Goal: Book appointment/travel/reservation

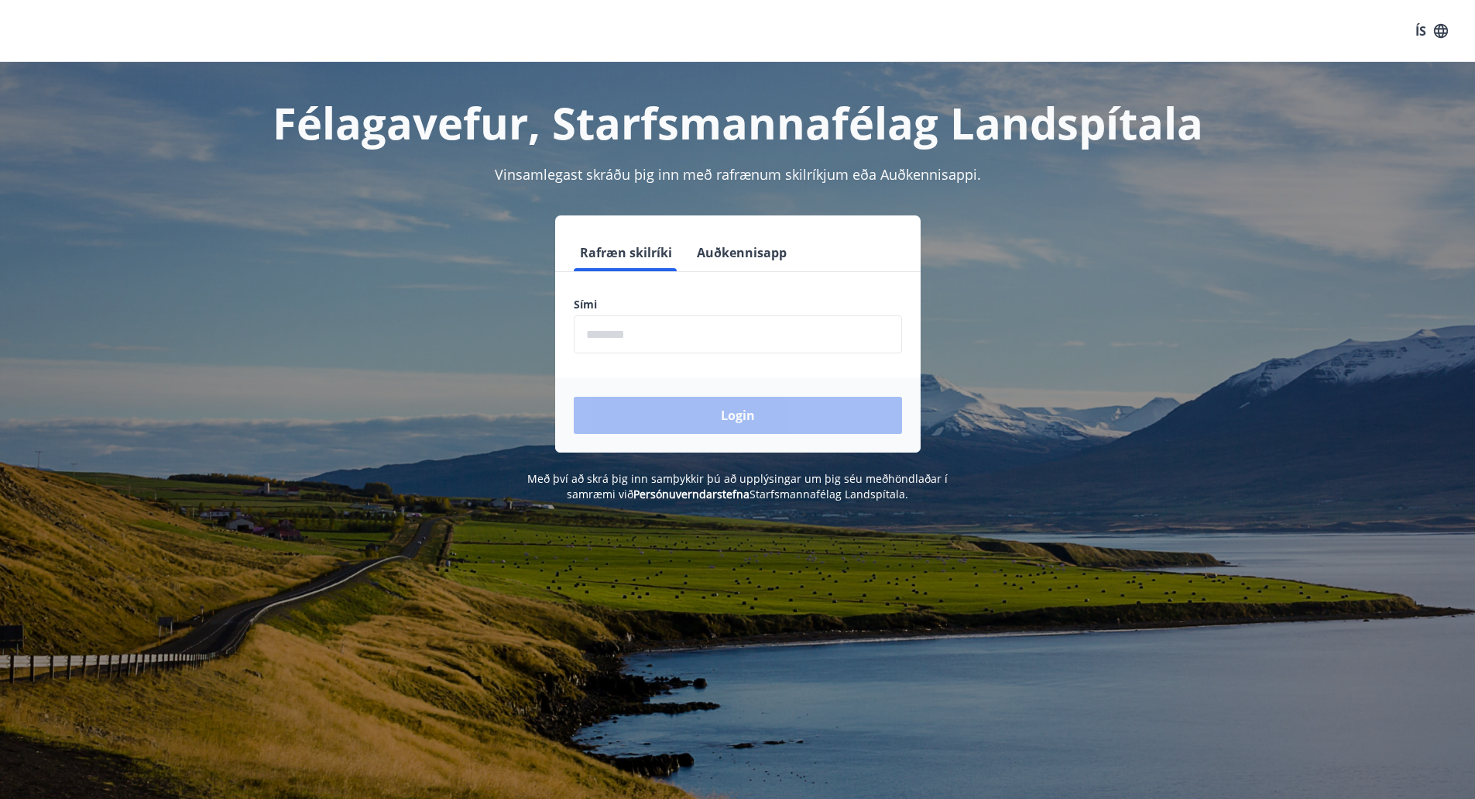
click at [650, 342] on input "phone" at bounding box center [738, 334] width 328 height 38
type input "********"
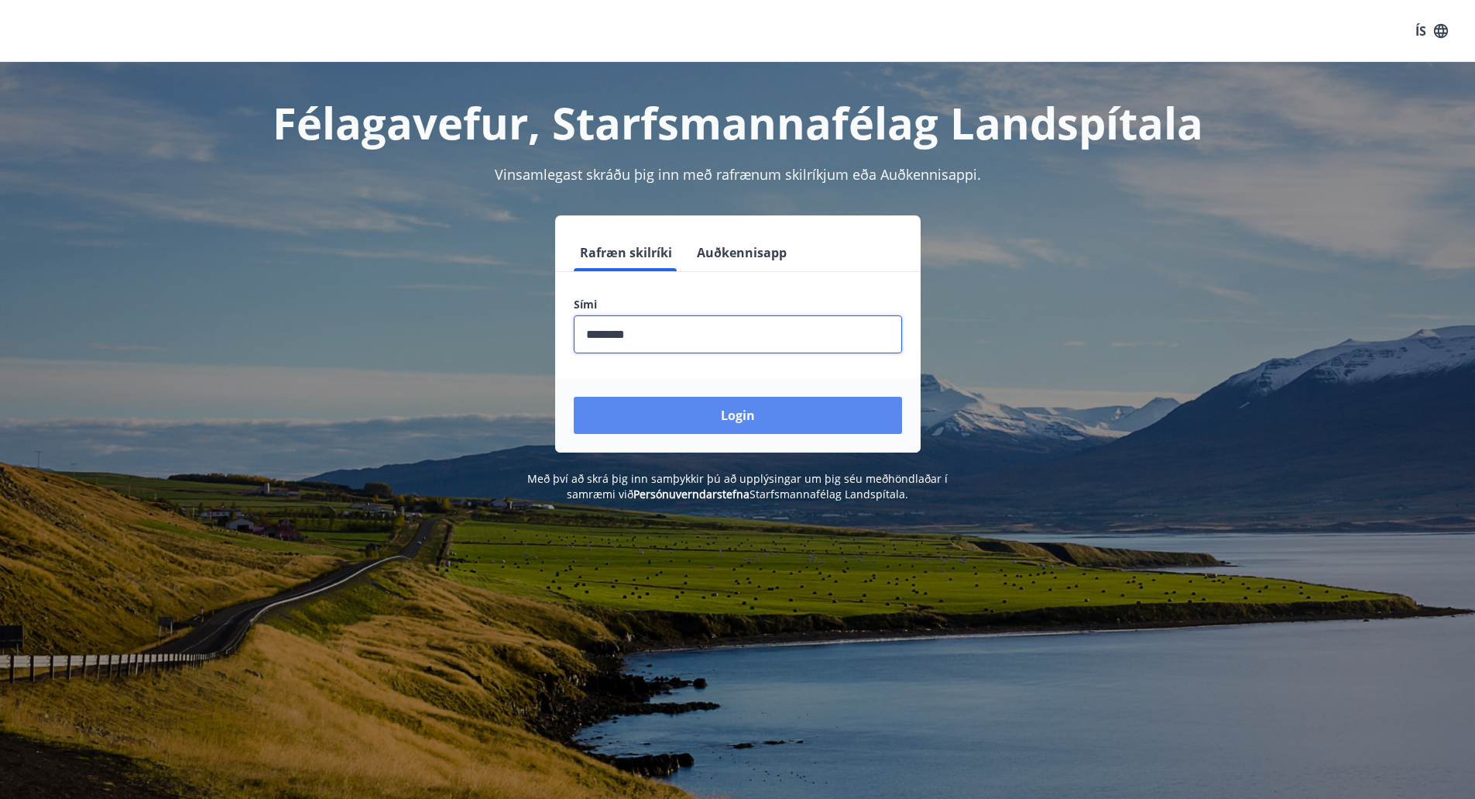
click at [708, 411] on button "Login" at bounding box center [738, 415] width 328 height 37
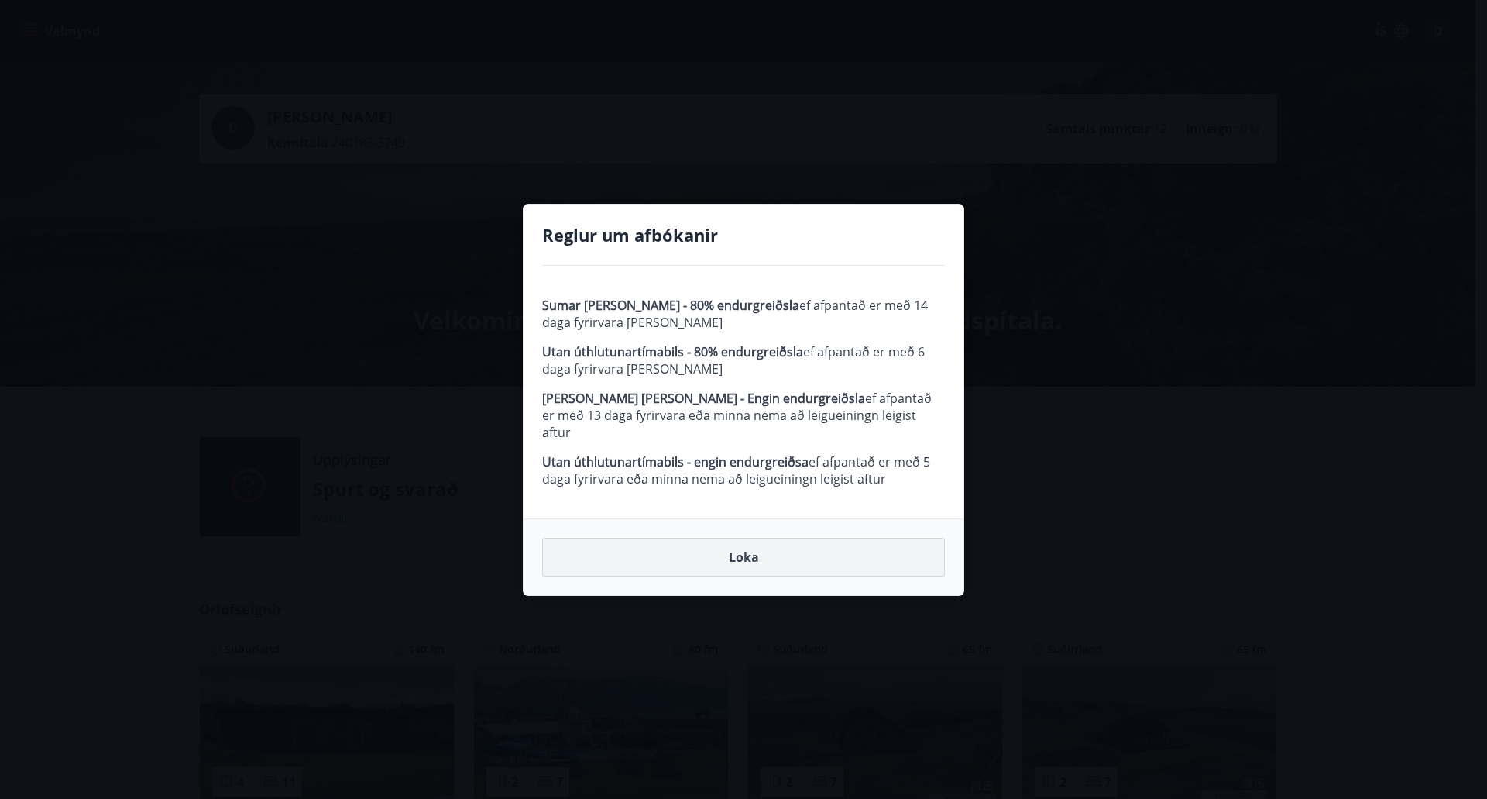
click at [727, 545] on button "Loka" at bounding box center [743, 556] width 403 height 39
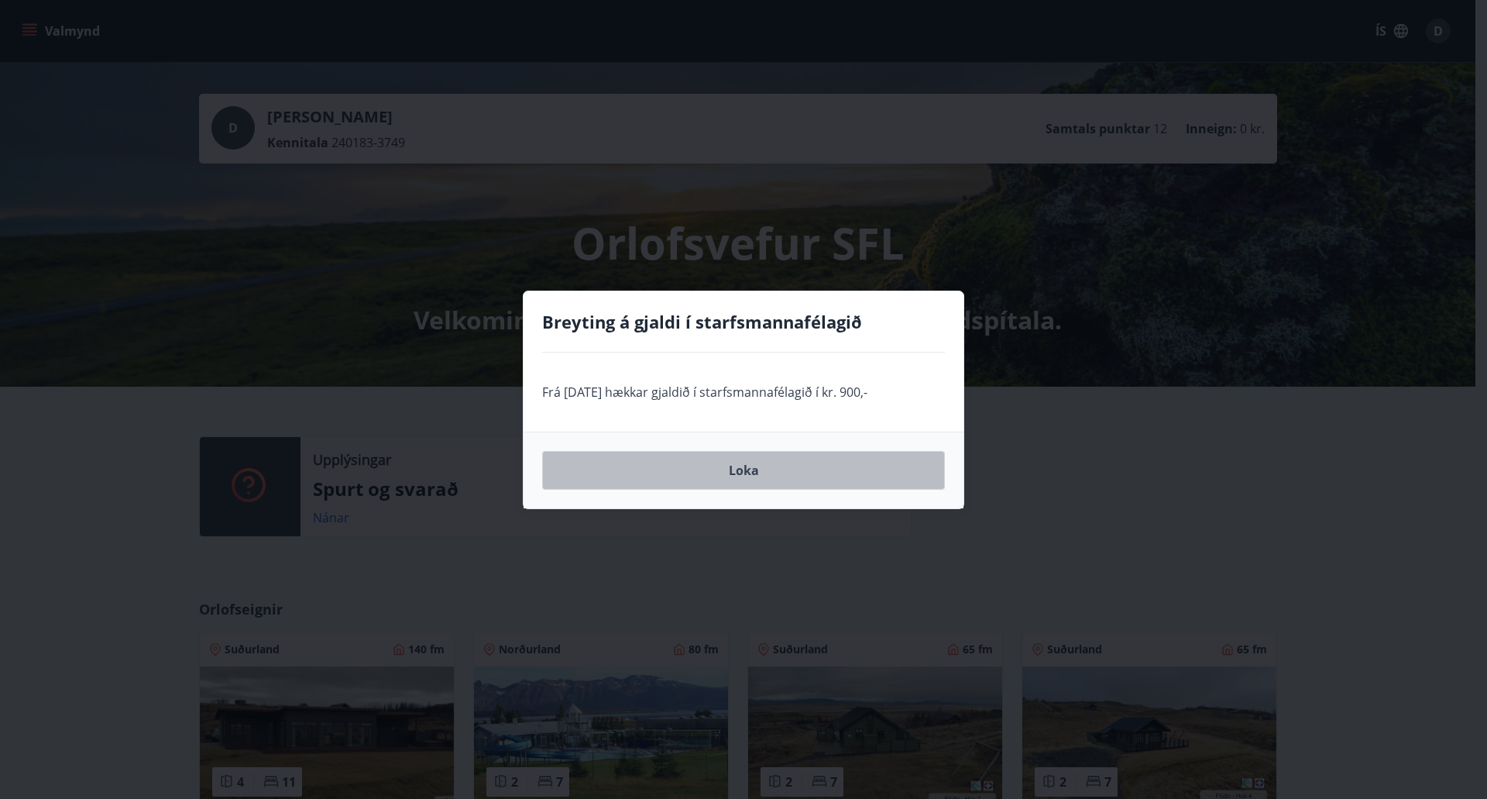
click at [800, 476] on button "Loka" at bounding box center [743, 470] width 403 height 39
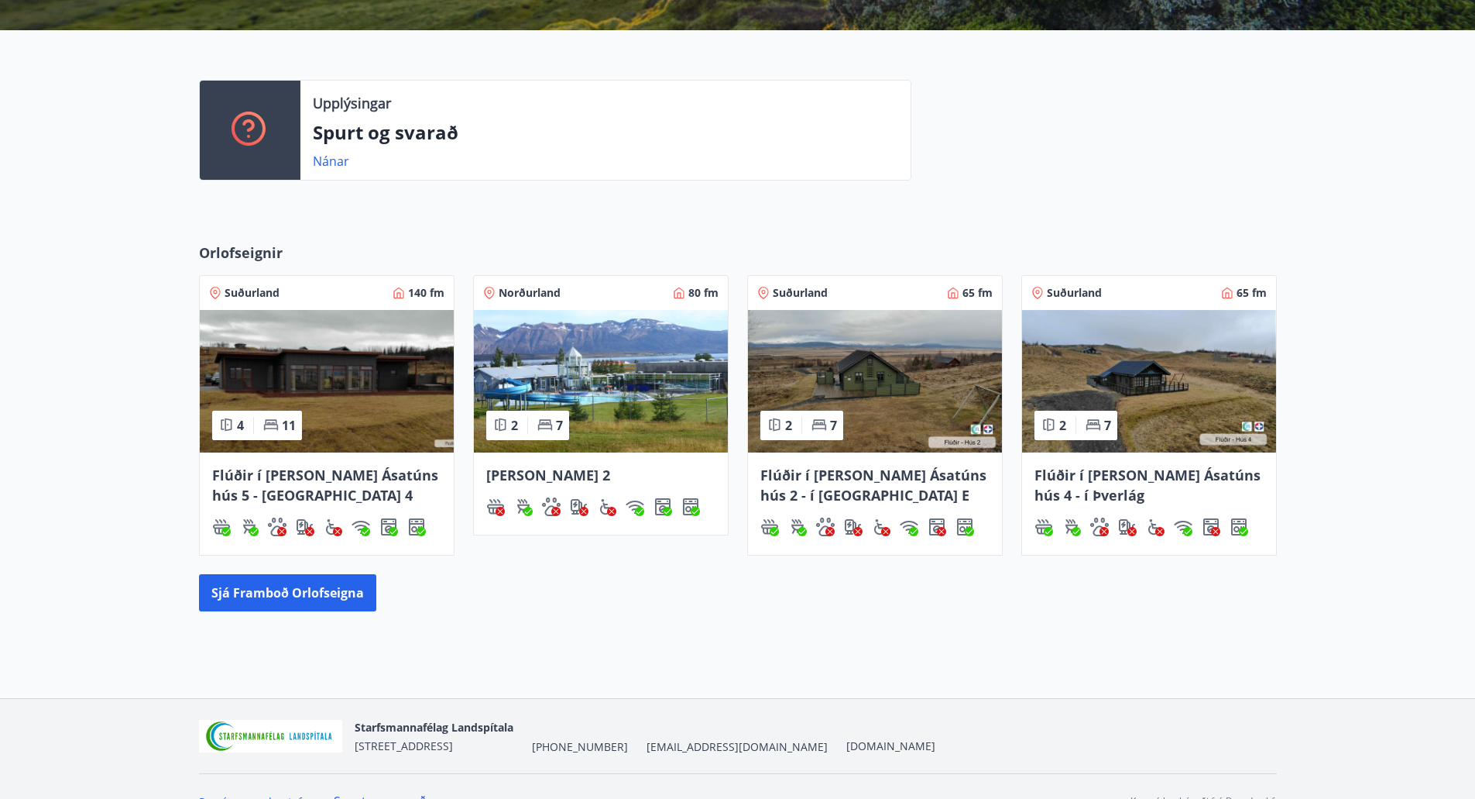
scroll to position [386, 0]
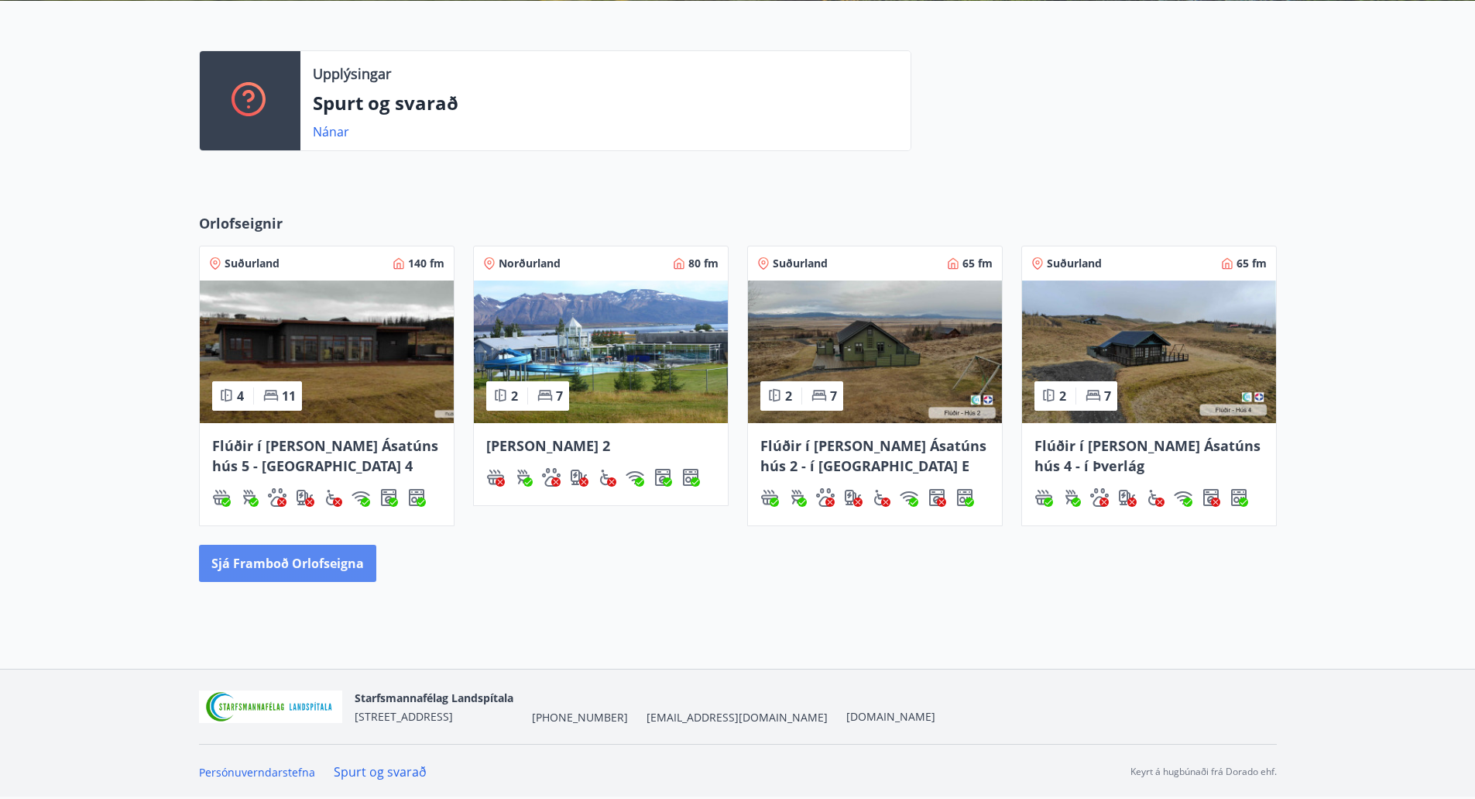
click at [254, 573] on button "Sjá framboð orlofseigna" at bounding box center [287, 562] width 177 height 37
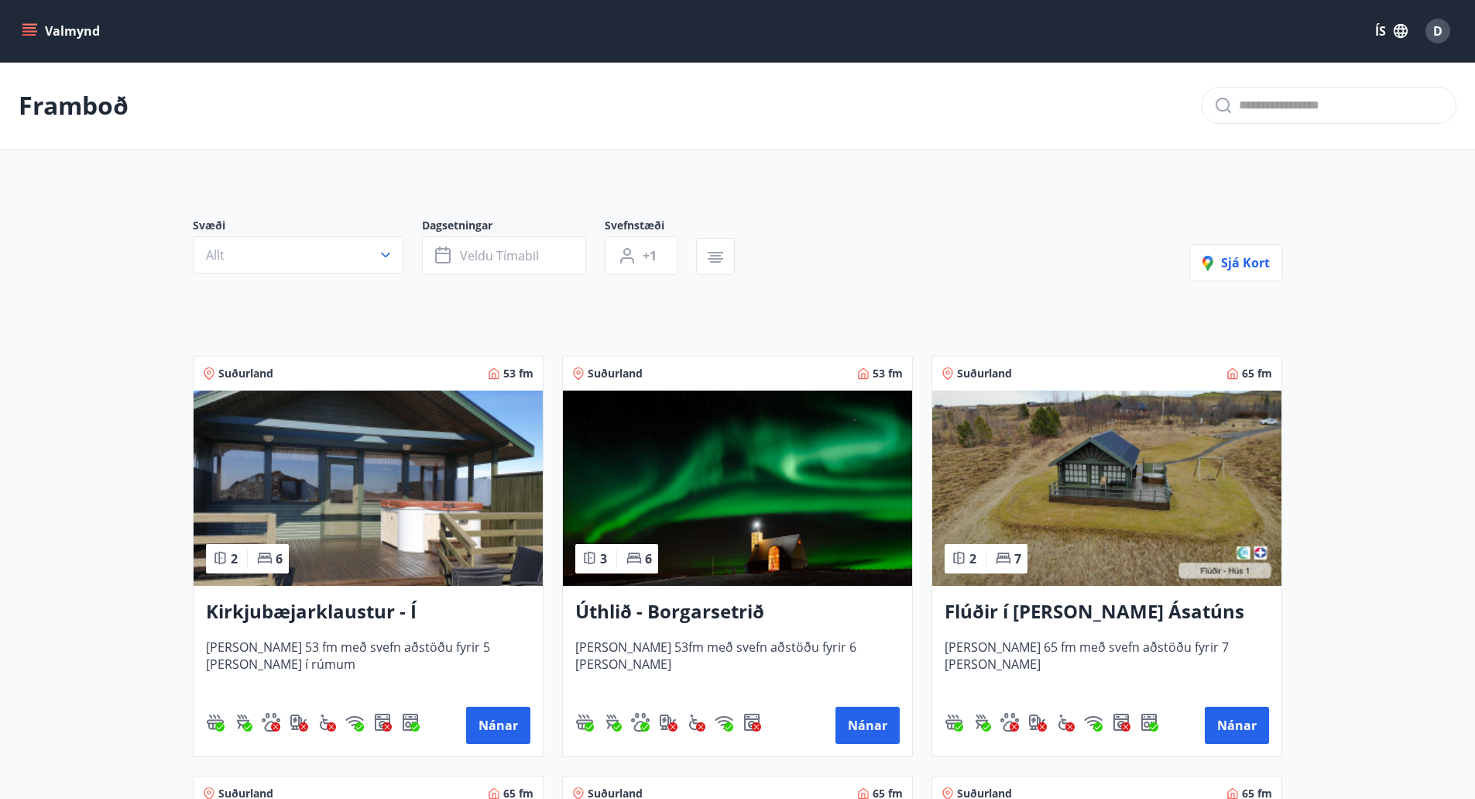
click at [325, 624] on h3 "Kirkjubæjarklaustur - Í landi Hæðargarðs" at bounding box center [368, 612] width 325 height 28
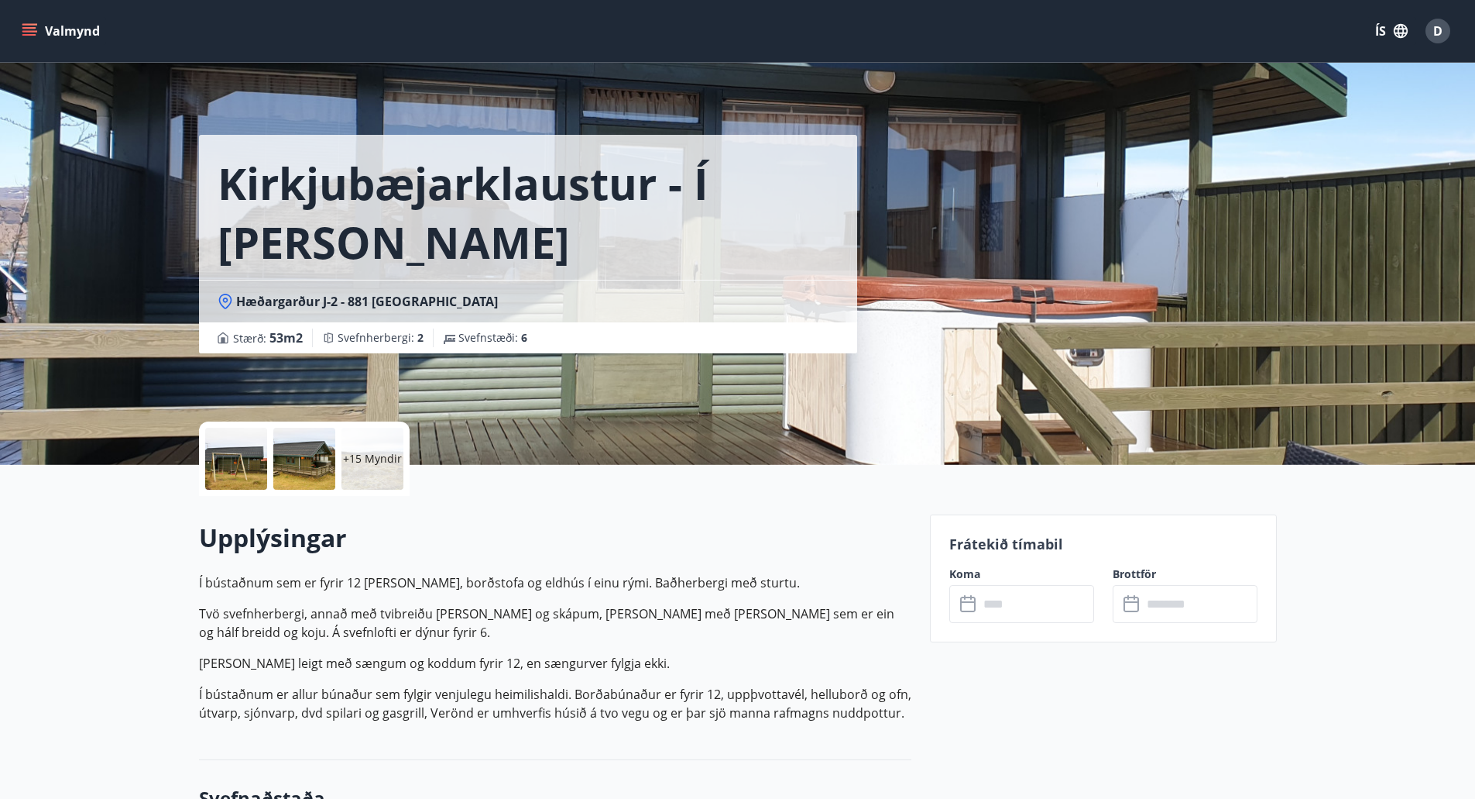
click at [389, 455] on p "+15 Myndir" at bounding box center [372, 458] width 59 height 15
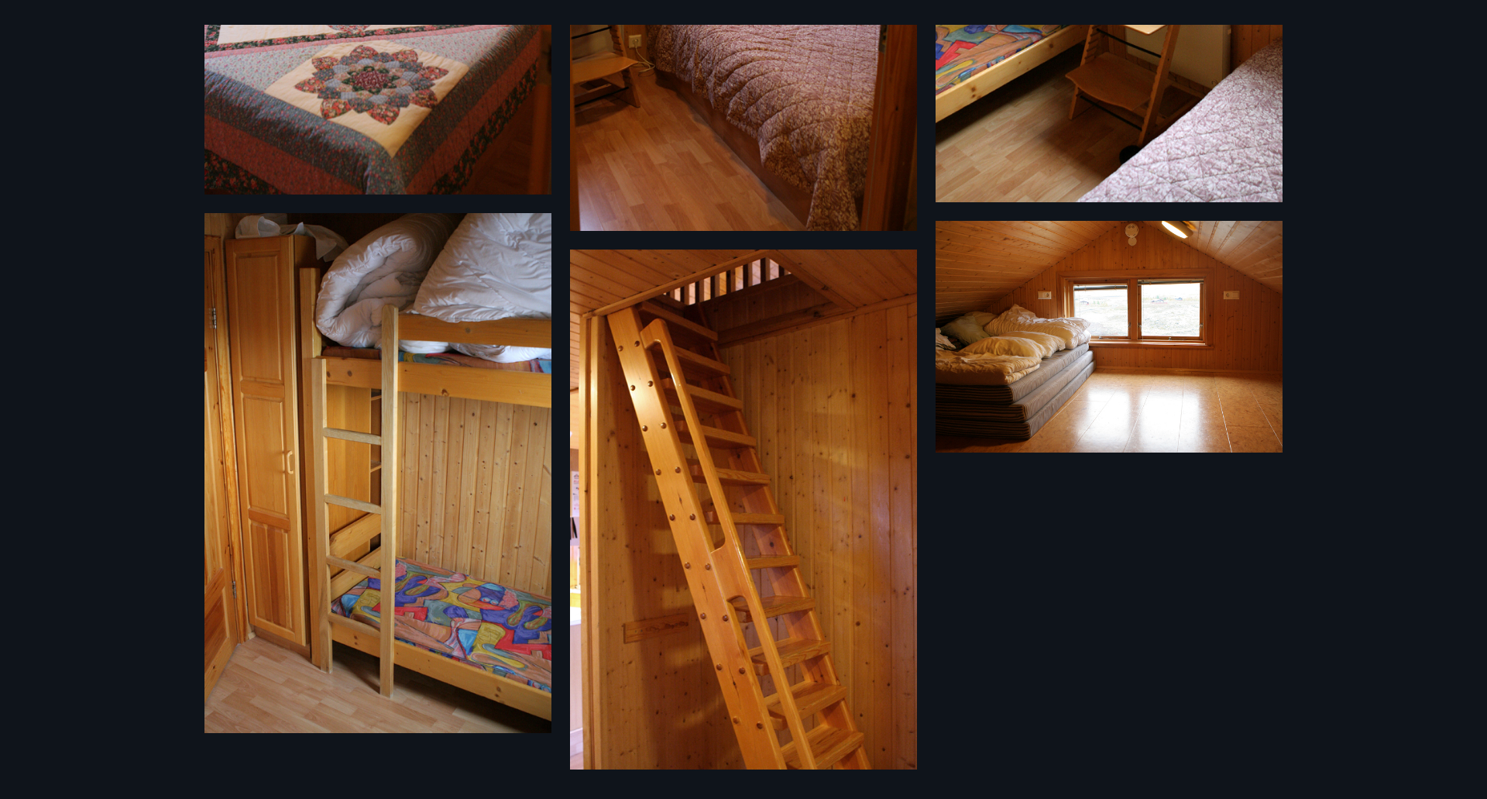
scroll to position [973, 0]
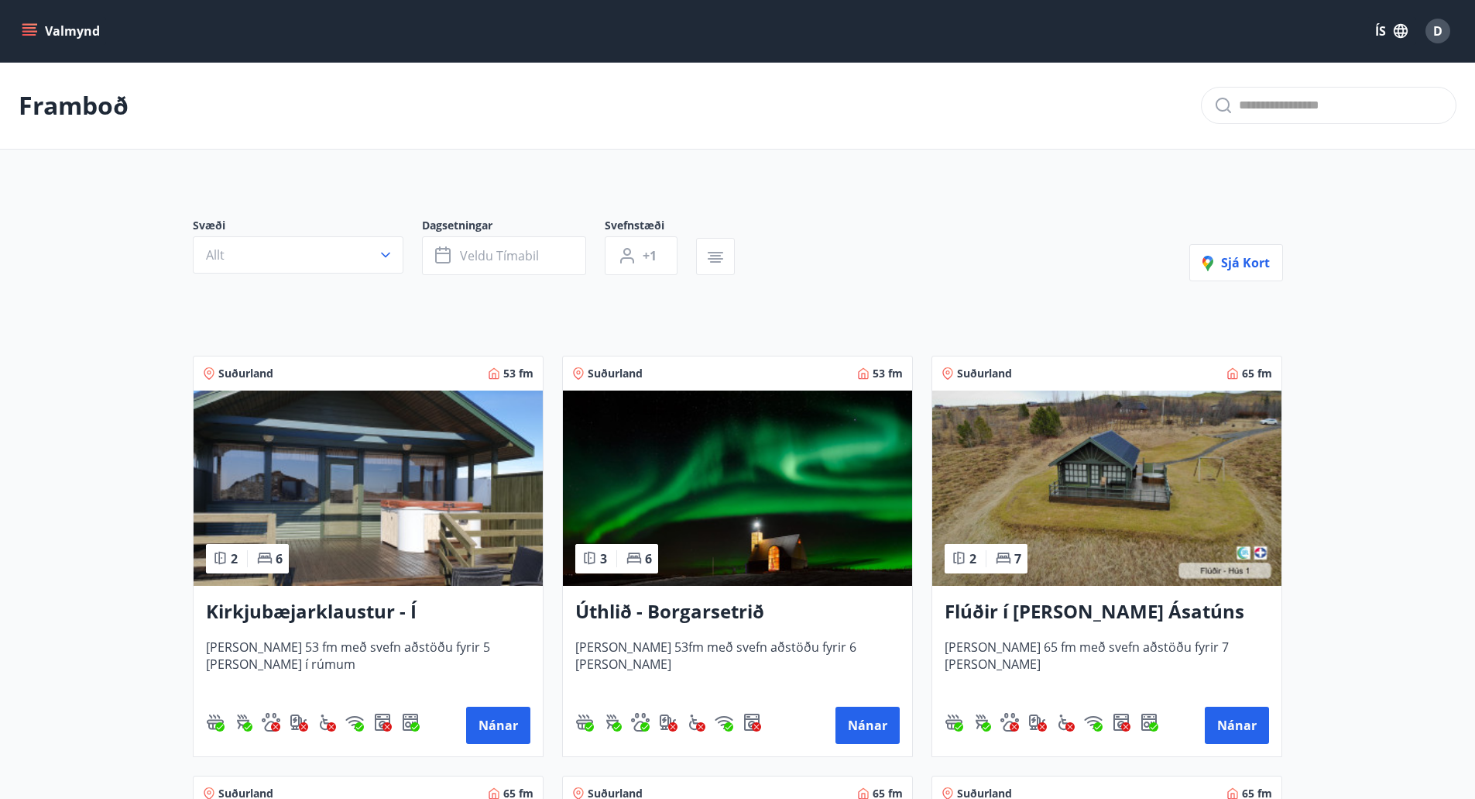
click at [753, 599] on h3 "Úthlið - Borgarsetrið" at bounding box center [737, 612] width 325 height 28
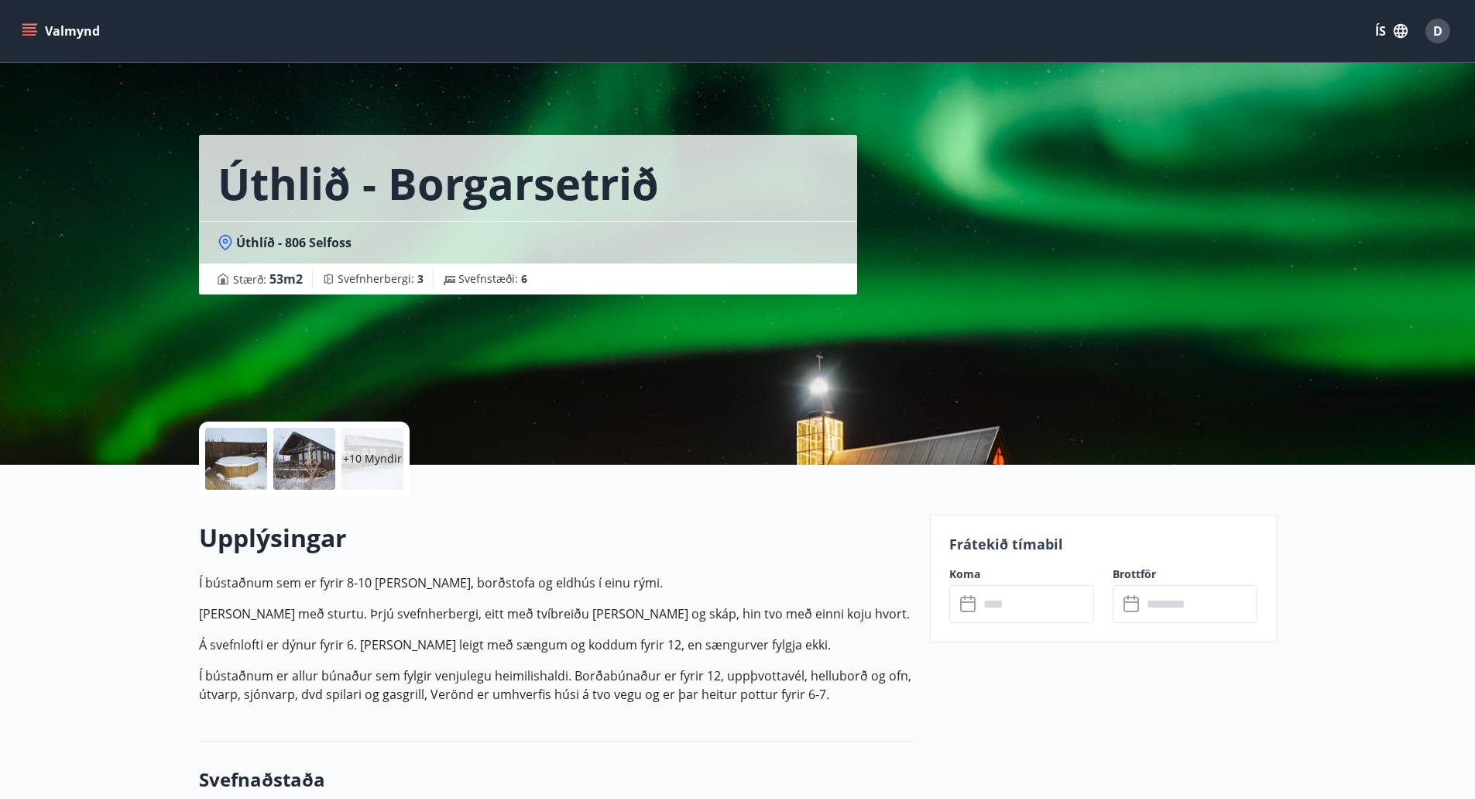
click at [369, 467] on div "+10 Myndir" at bounding box center [373, 459] width 62 height 62
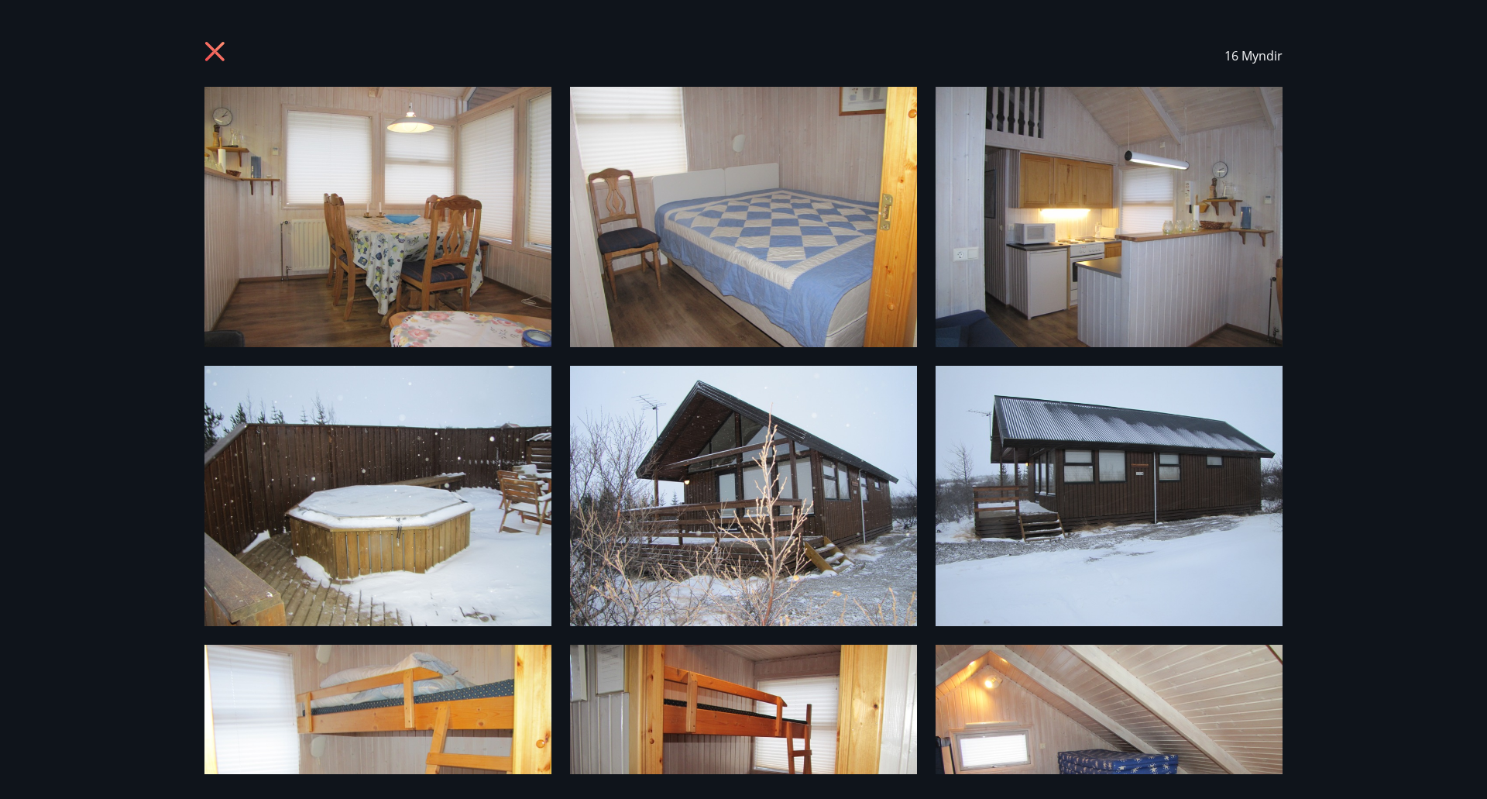
click at [218, 43] on icon at bounding box center [216, 53] width 25 height 25
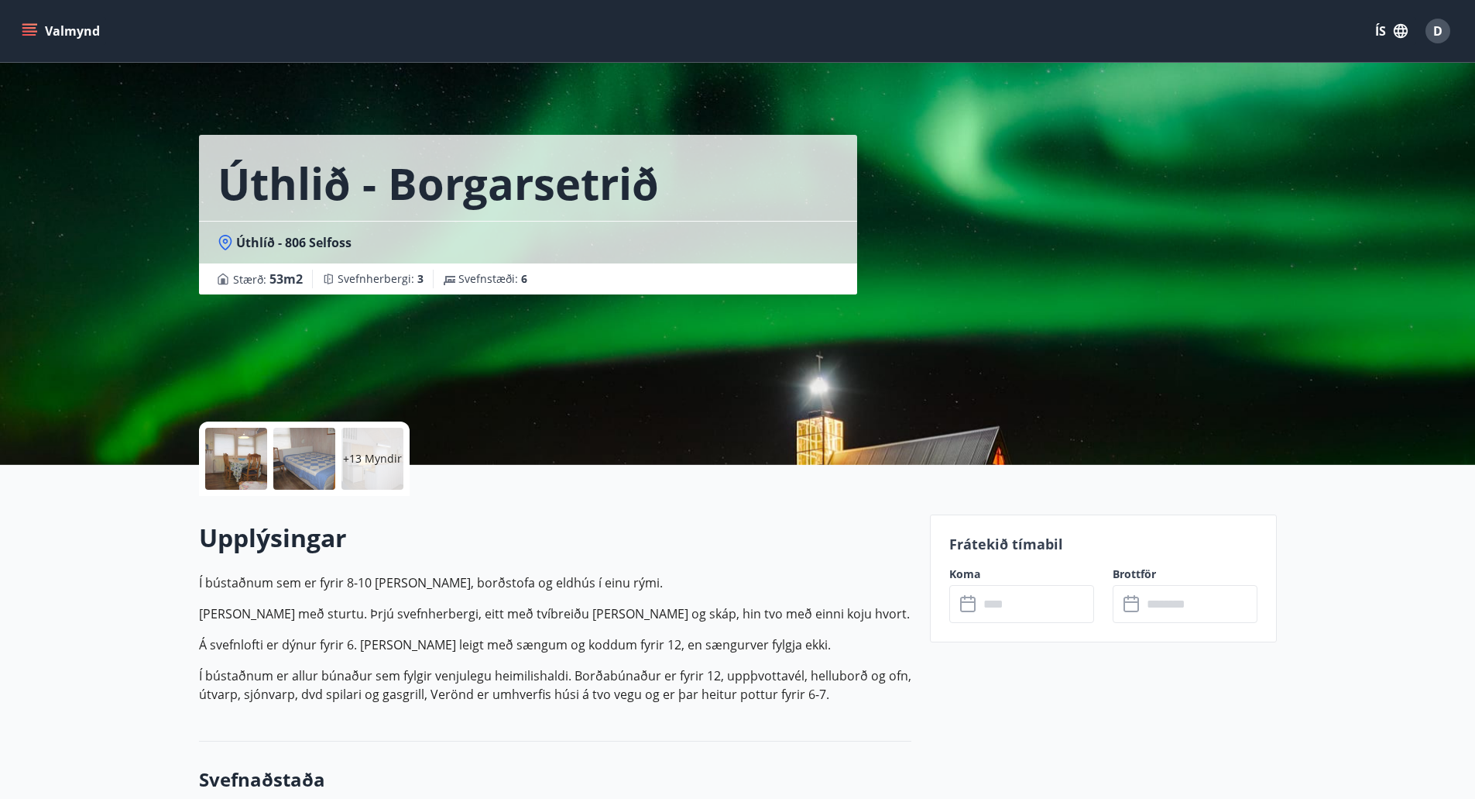
click at [1022, 592] on input "text" at bounding box center [1036, 604] width 115 height 38
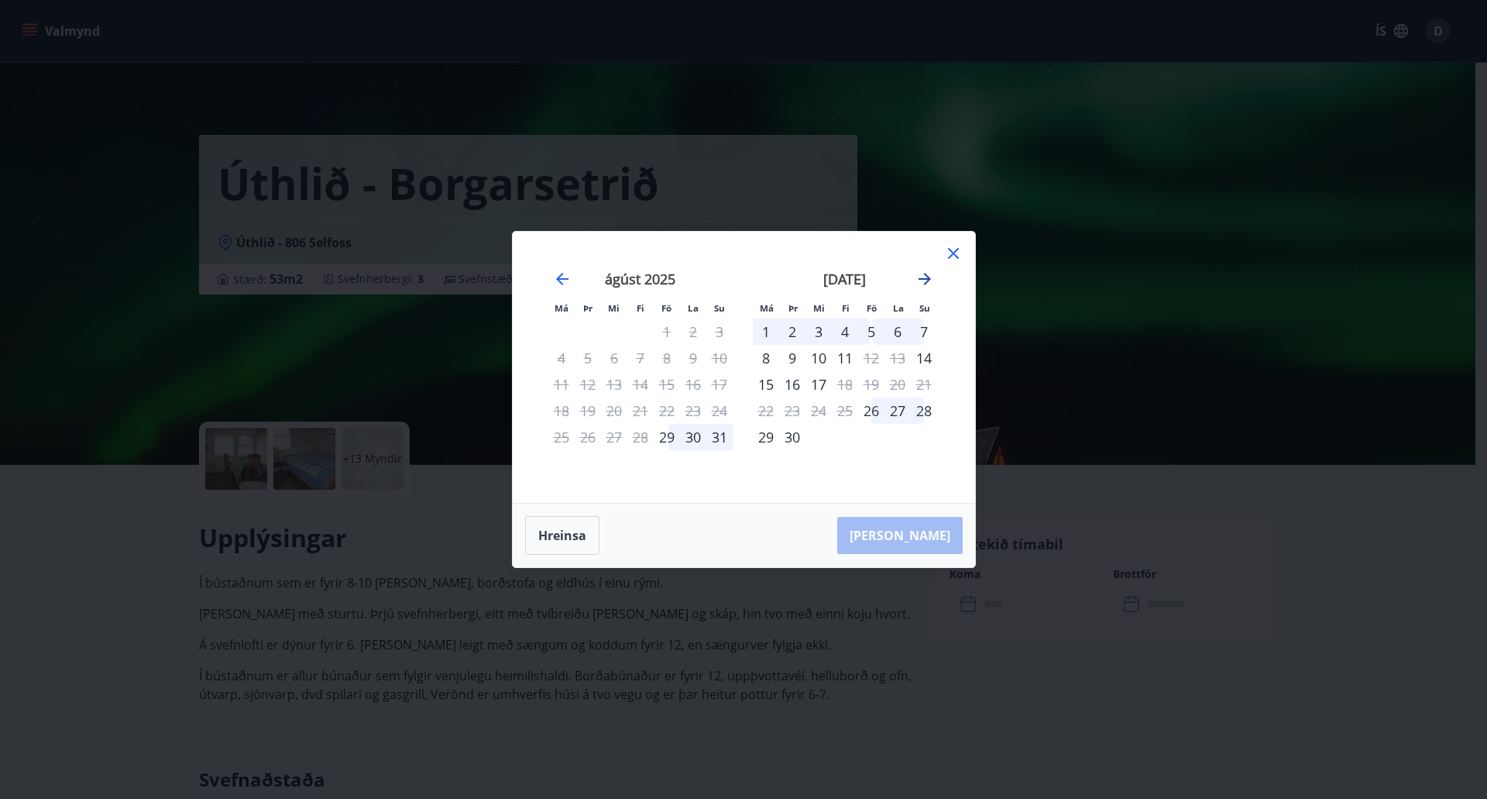
click at [921, 276] on icon "Move forward to switch to the next month." at bounding box center [924, 279] width 19 height 19
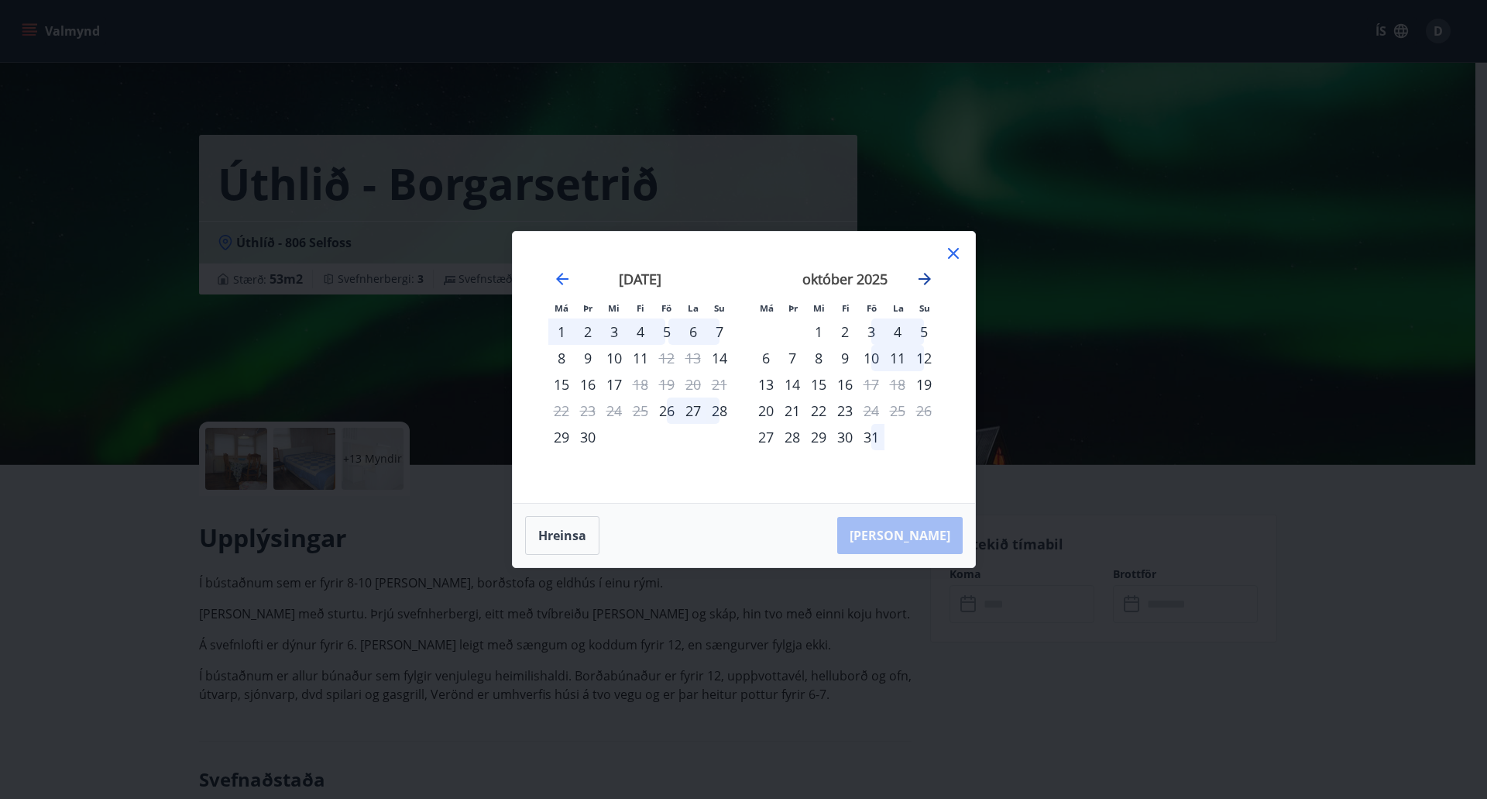
click at [926, 278] on icon "Move forward to switch to the next month." at bounding box center [925, 279] width 12 height 12
click at [954, 257] on icon at bounding box center [953, 253] width 19 height 19
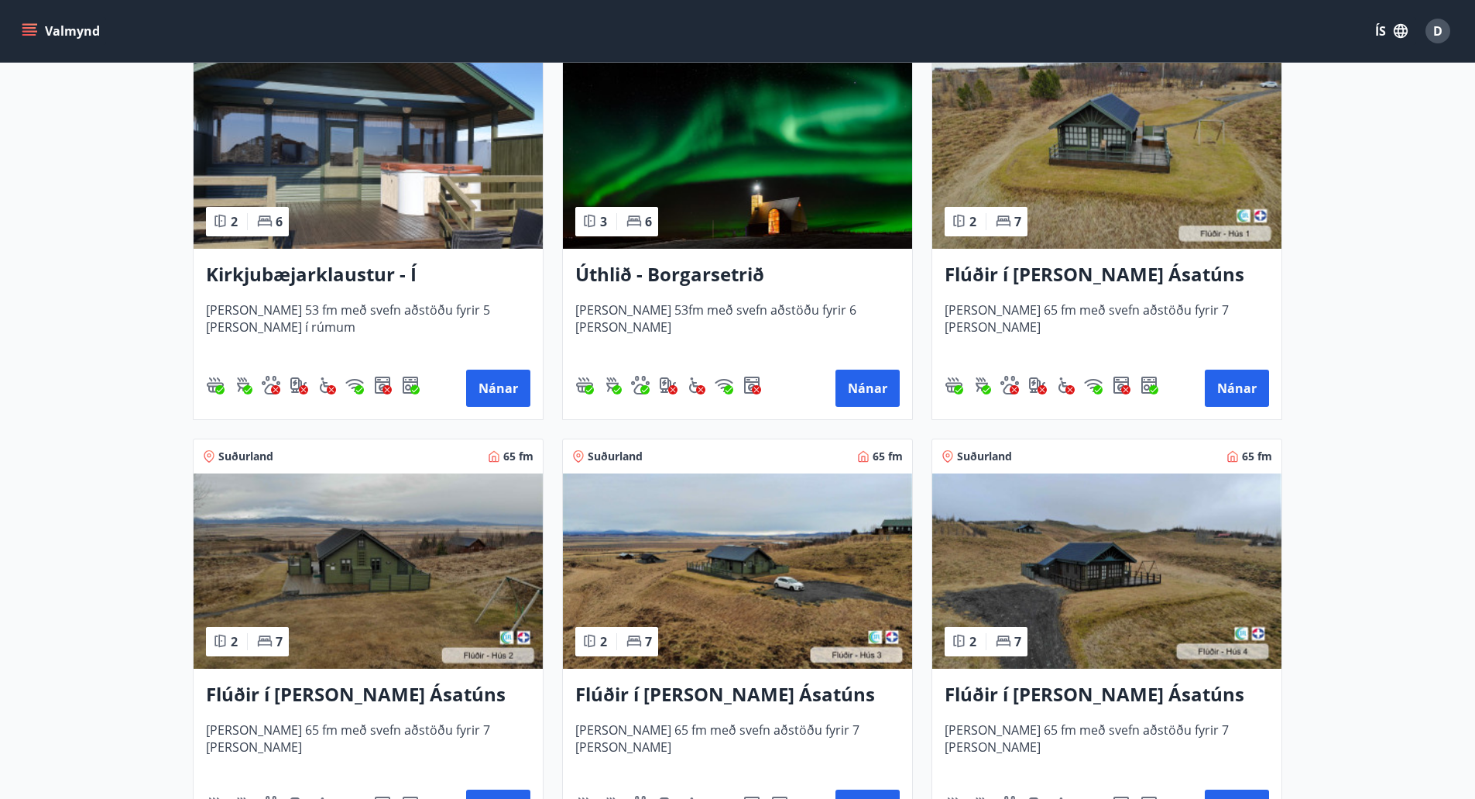
scroll to position [310, 0]
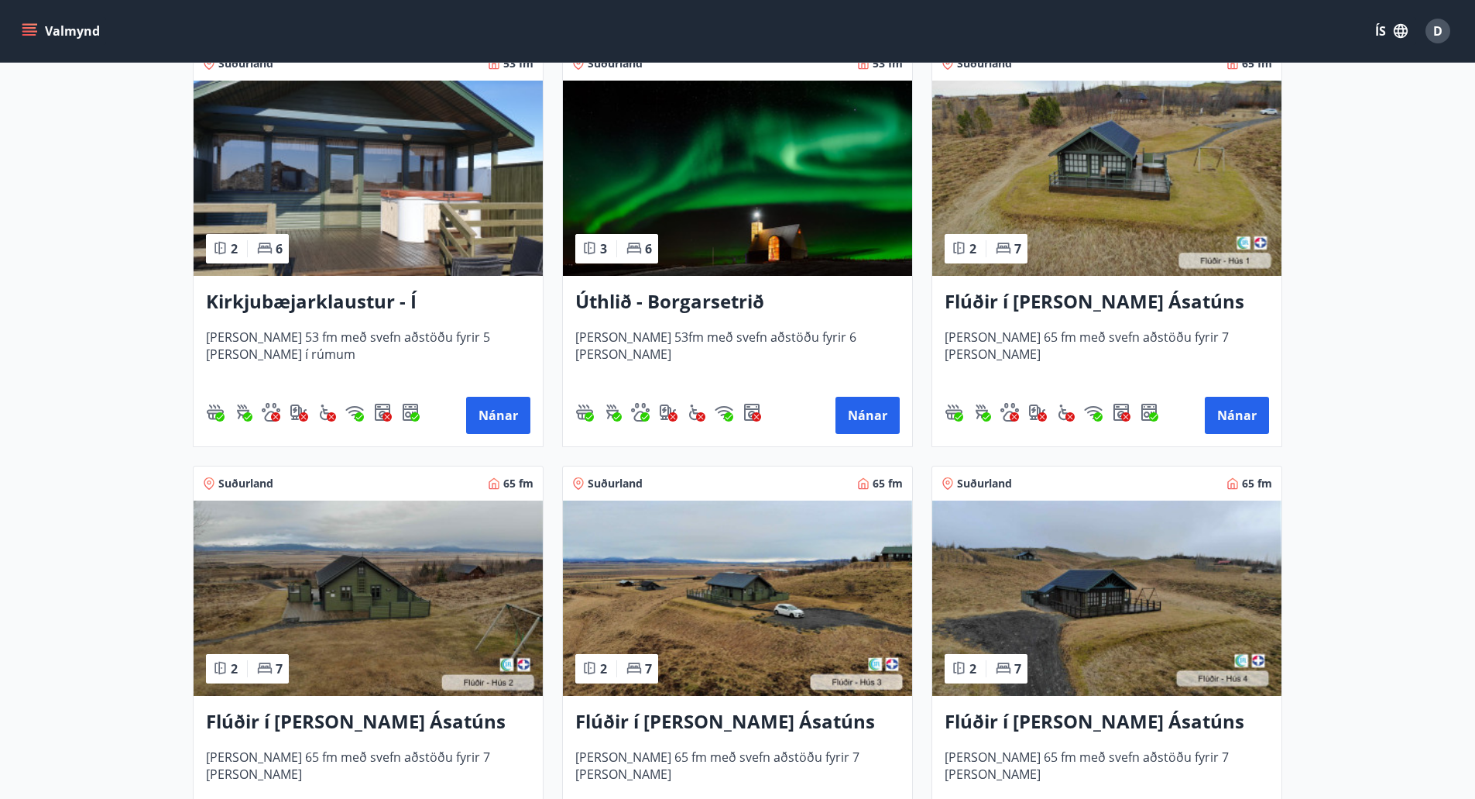
click at [361, 658] on img at bounding box center [368, 597] width 349 height 195
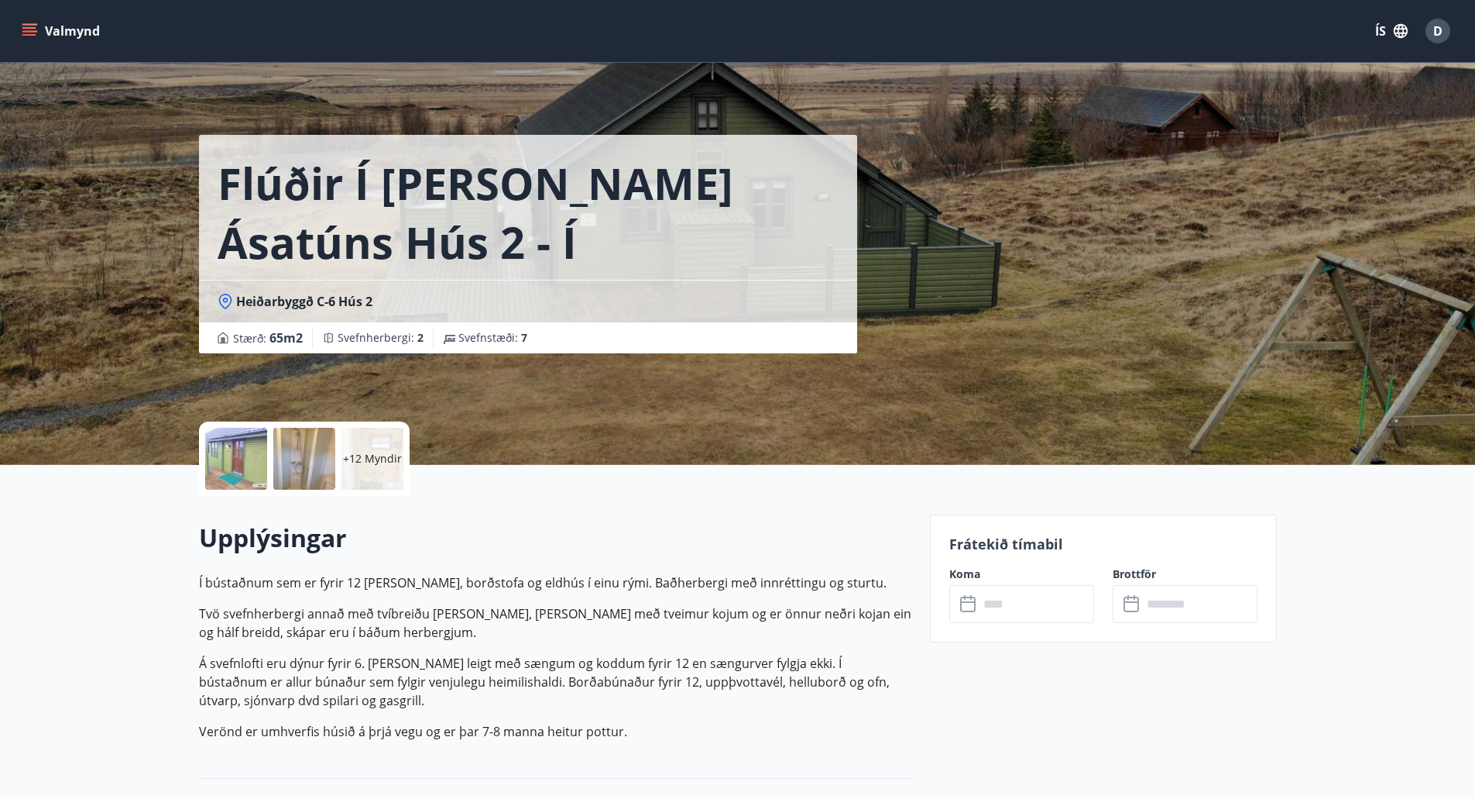
click at [371, 453] on p "+12 Myndir" at bounding box center [372, 458] width 59 height 15
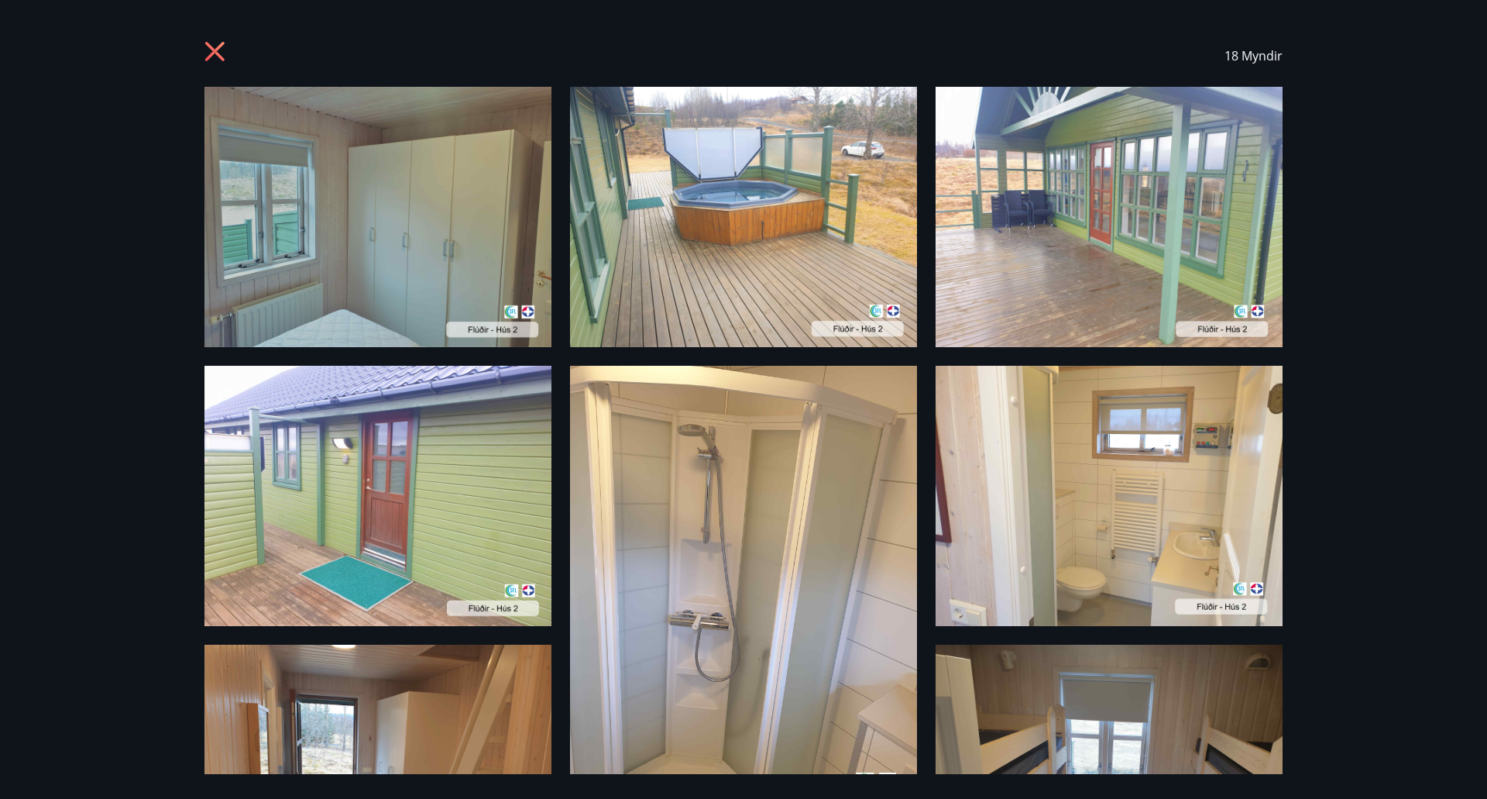
click at [212, 51] on icon at bounding box center [216, 53] width 25 height 25
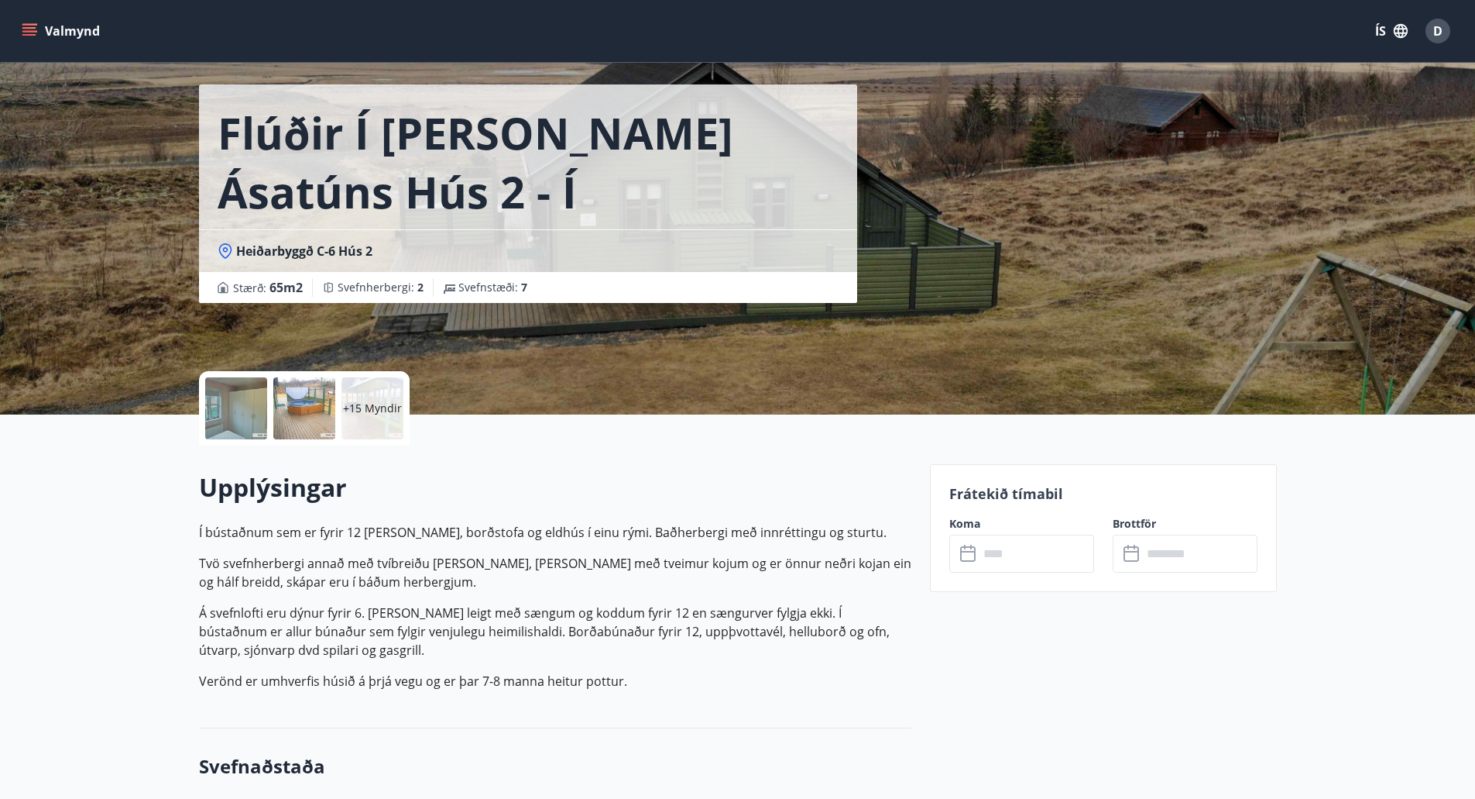
scroll to position [77, 0]
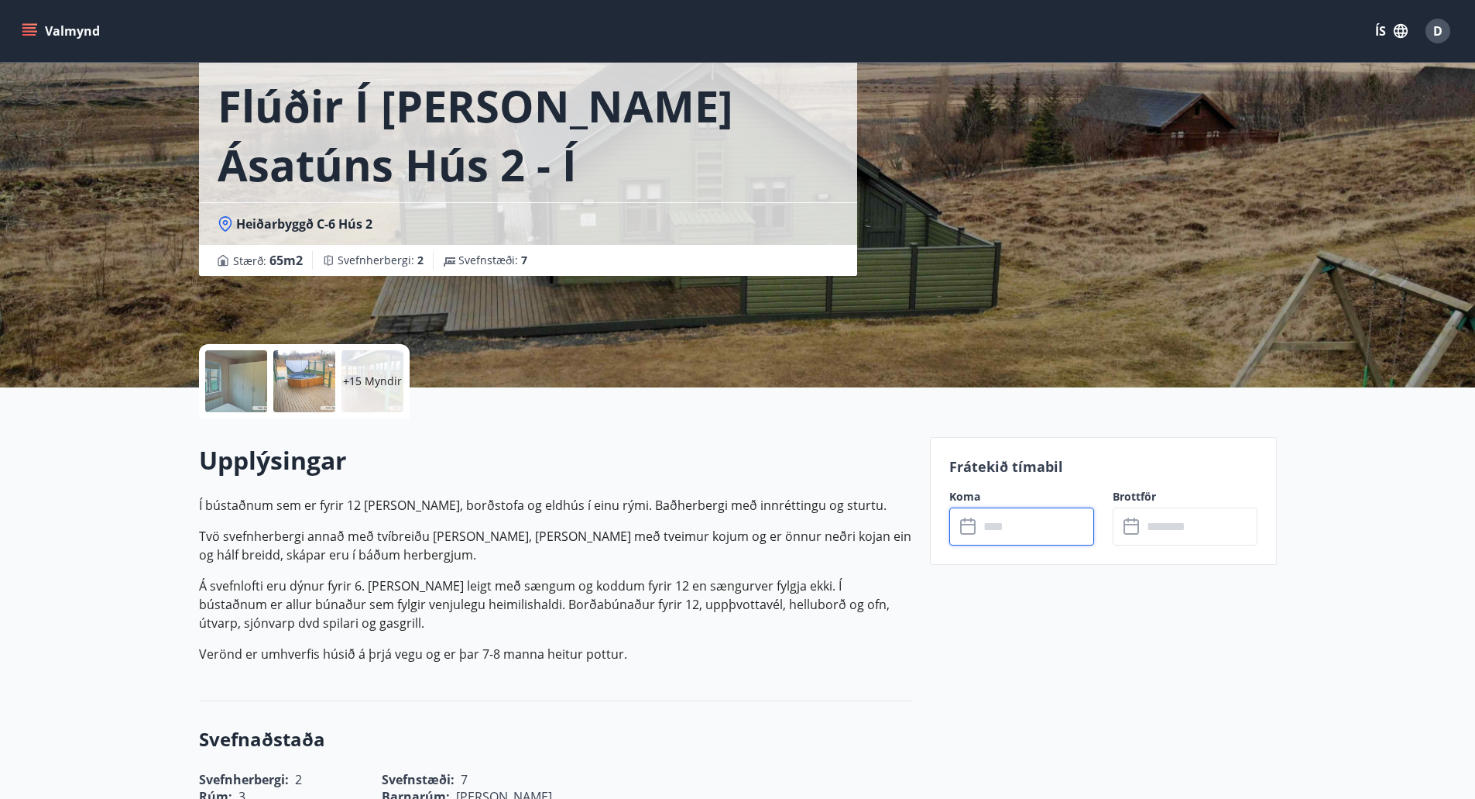
click at [1068, 522] on input "text" at bounding box center [1036, 526] width 115 height 38
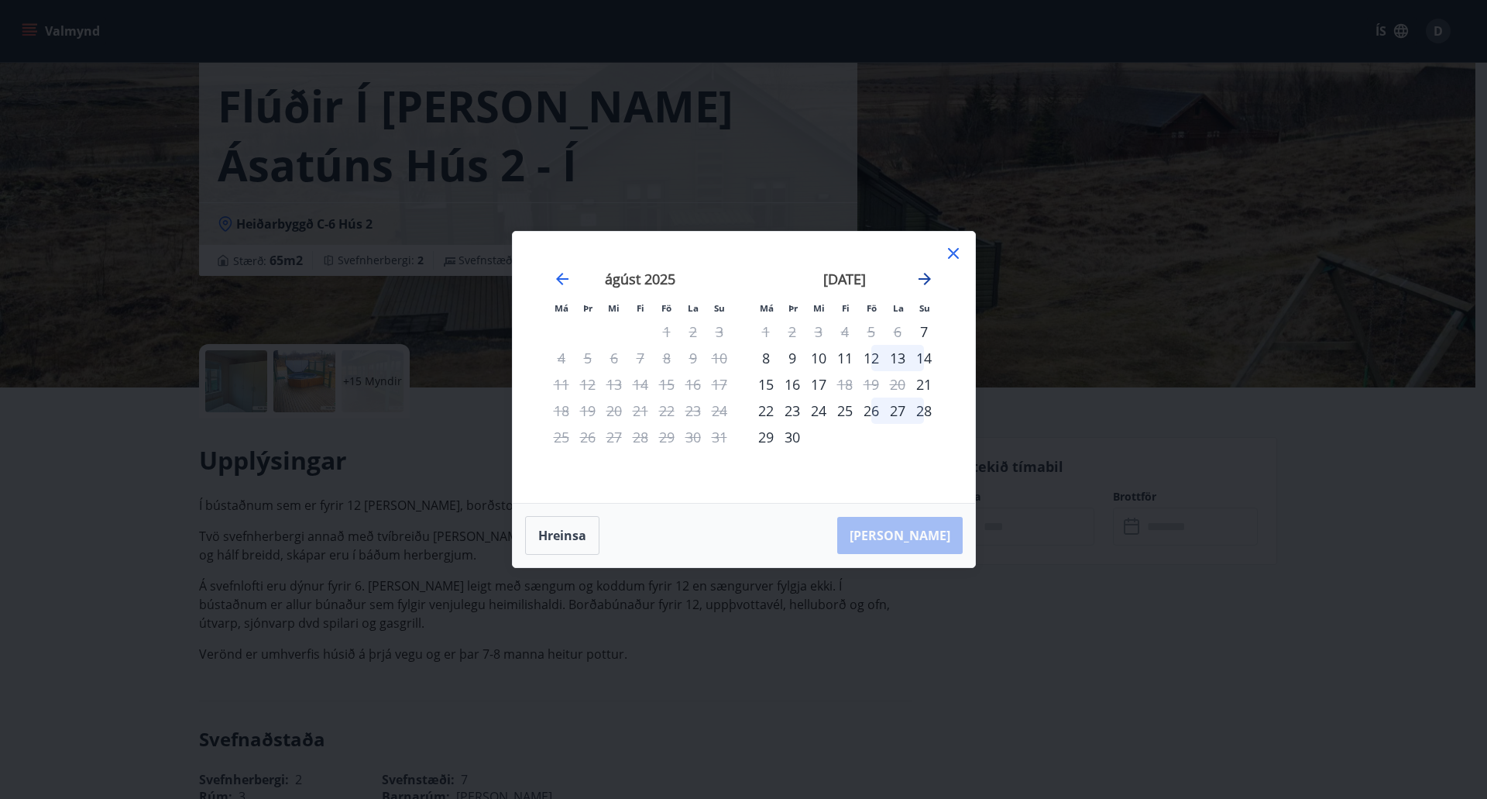
click at [924, 275] on icon "Move forward to switch to the next month." at bounding box center [924, 279] width 19 height 19
